Goal: Check status: Check status

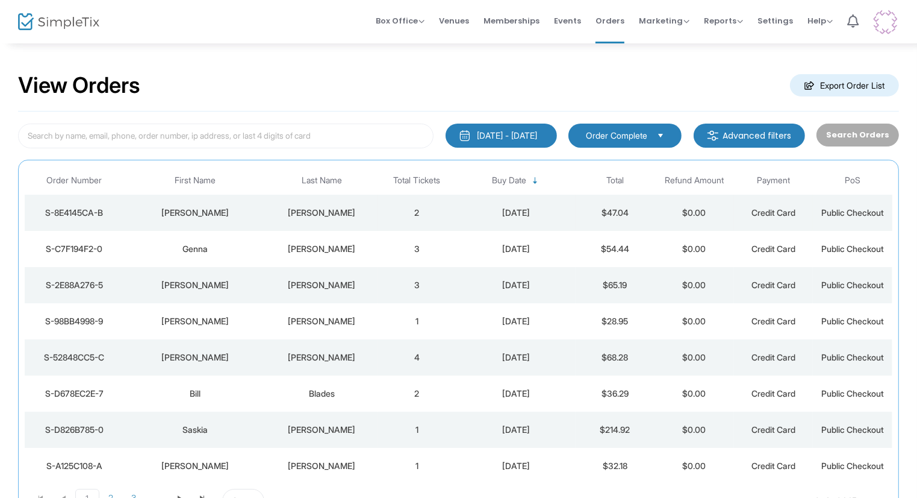
click at [372, 207] on div "[PERSON_NAME]" at bounding box center [321, 213] width 105 height 12
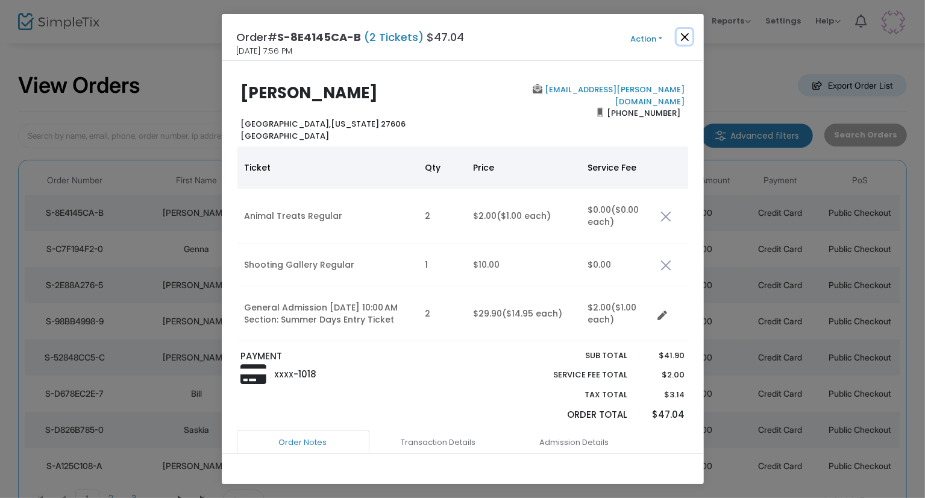
click at [684, 38] on button "Close" at bounding box center [684, 37] width 16 height 16
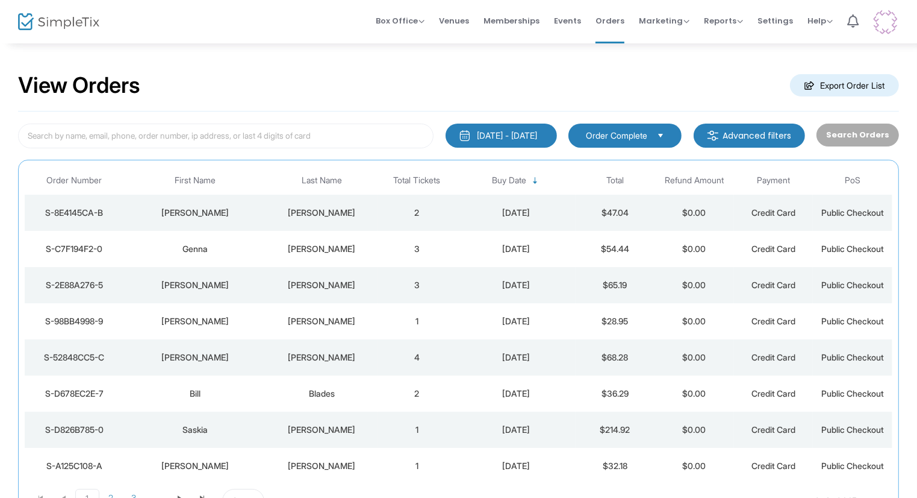
click at [435, 240] on td "3" at bounding box center [418, 249] width 80 height 36
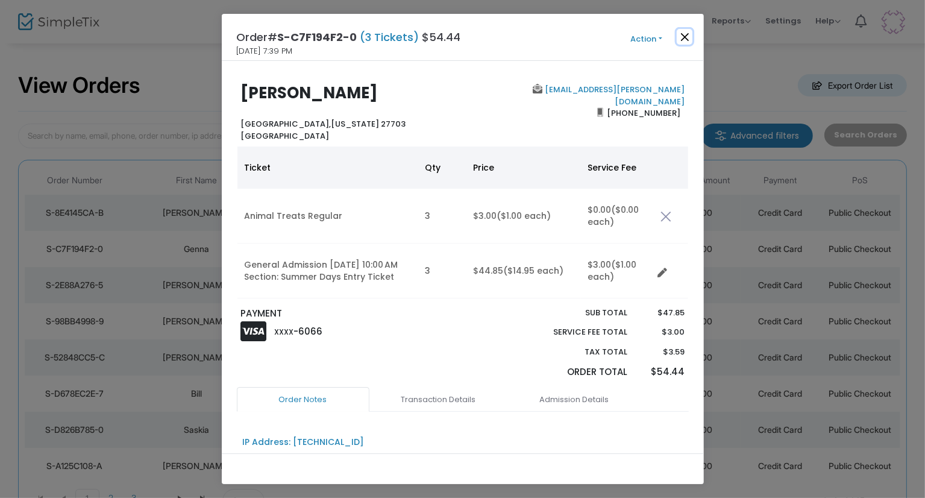
click at [687, 34] on button "Close" at bounding box center [684, 37] width 16 height 16
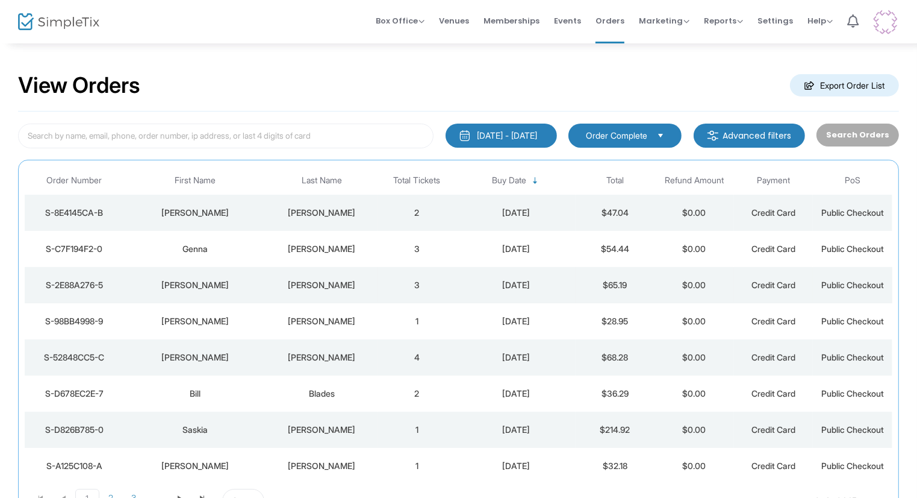
click at [355, 290] on td "[PERSON_NAME]" at bounding box center [321, 285] width 111 height 36
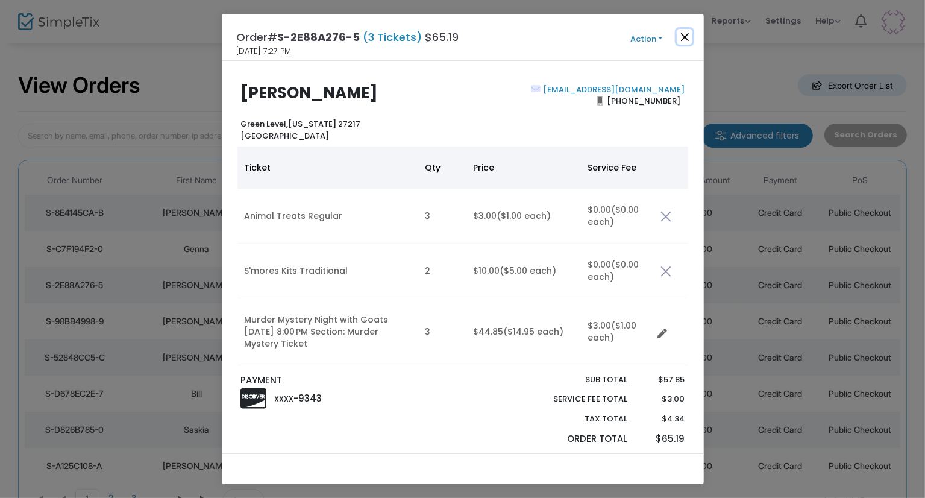
click at [685, 34] on button "Close" at bounding box center [684, 37] width 16 height 16
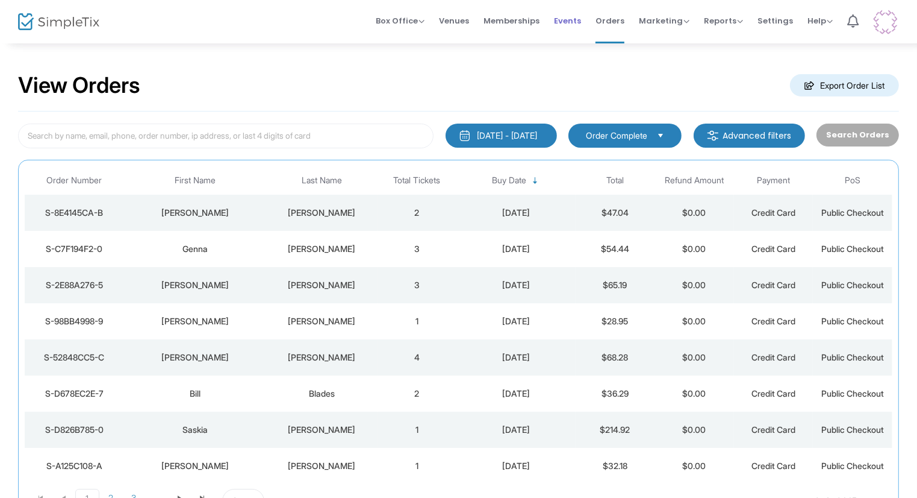
click at [571, 17] on span "Events" at bounding box center [567, 20] width 27 height 31
